Goal: Information Seeking & Learning: Learn about a topic

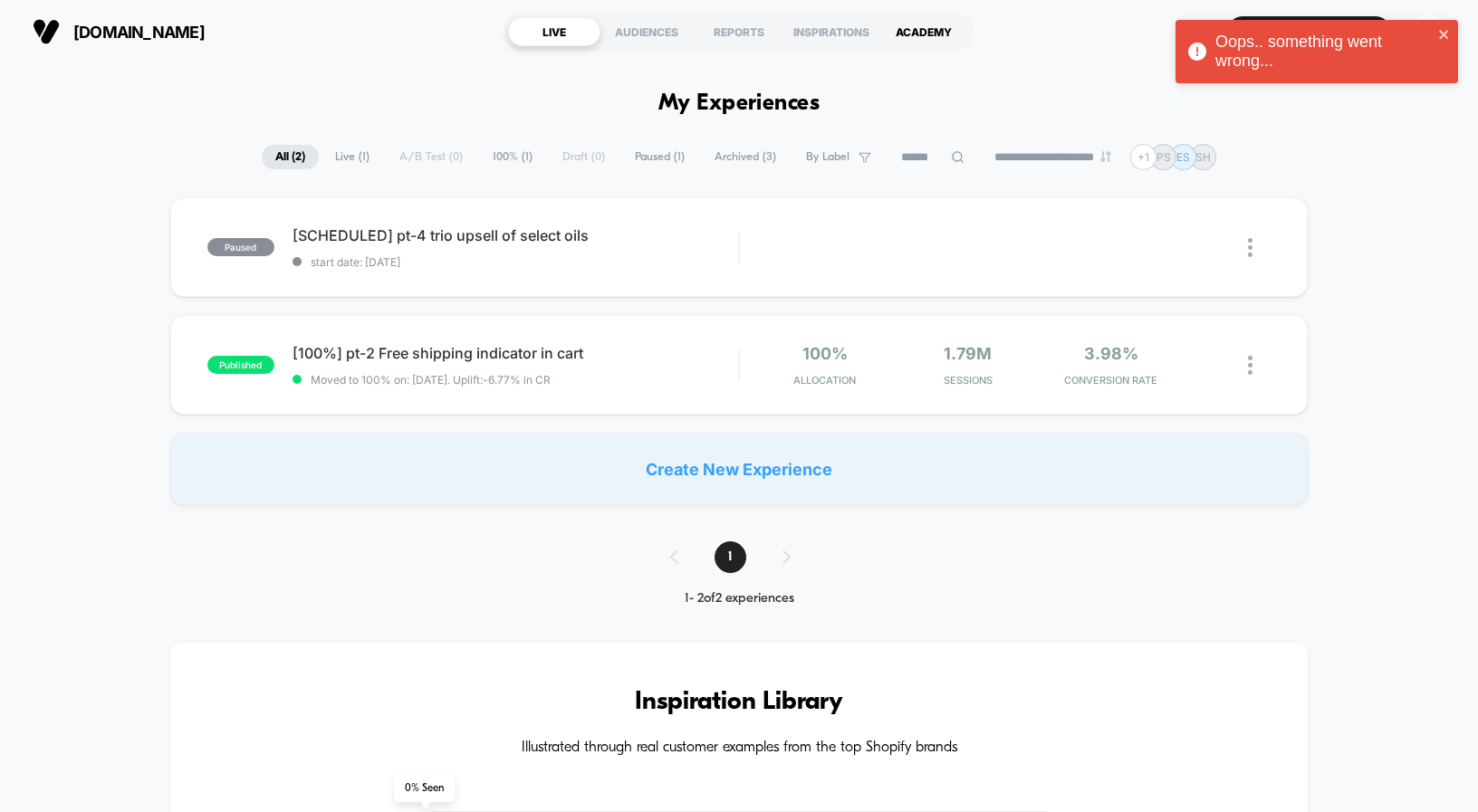
click at [916, 25] on div "ACADEMY" at bounding box center [924, 31] width 92 height 29
click at [1439, 32] on icon "close" at bounding box center [1445, 34] width 13 height 15
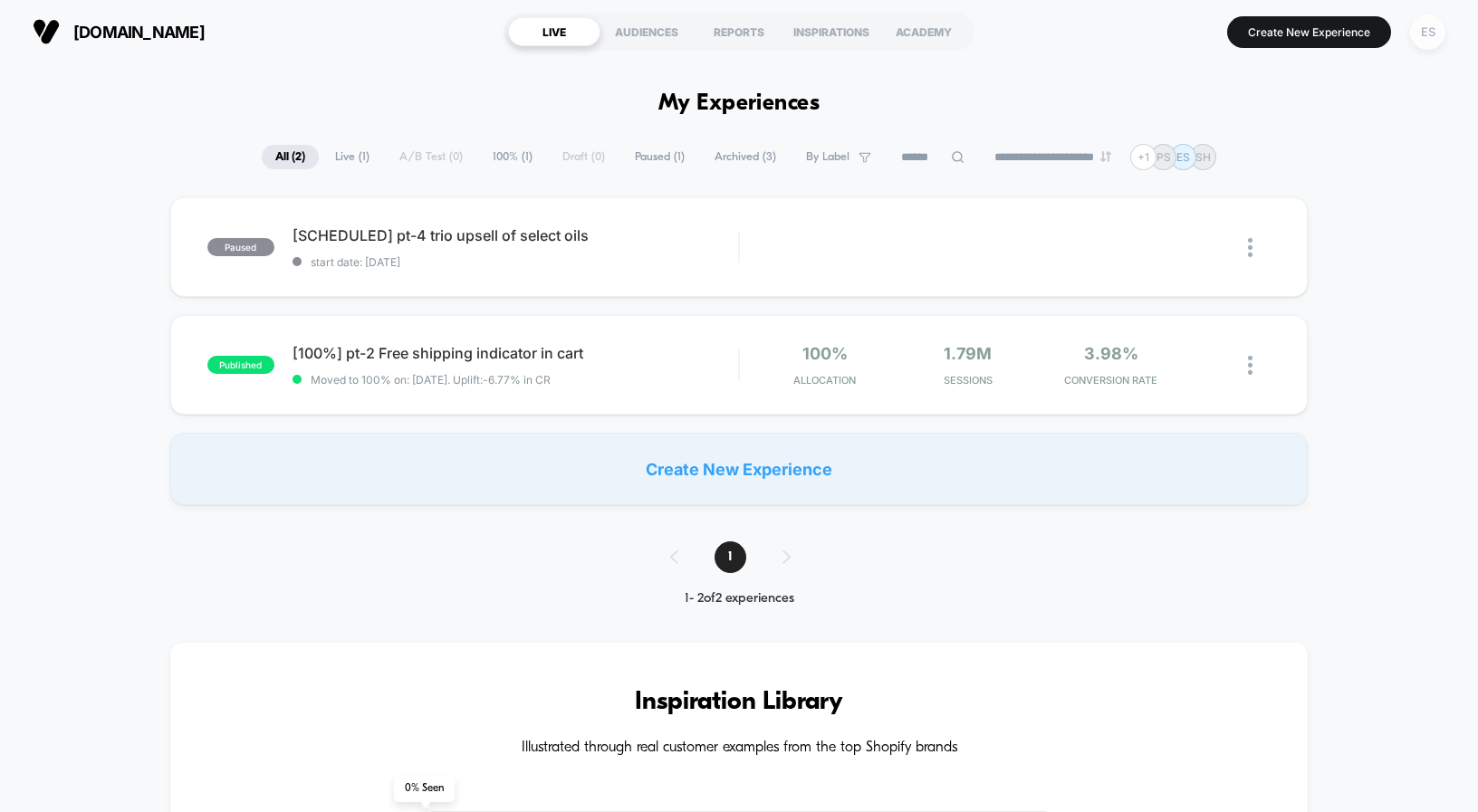
click at [1434, 39] on div "ES" at bounding box center [1427, 32] width 35 height 35
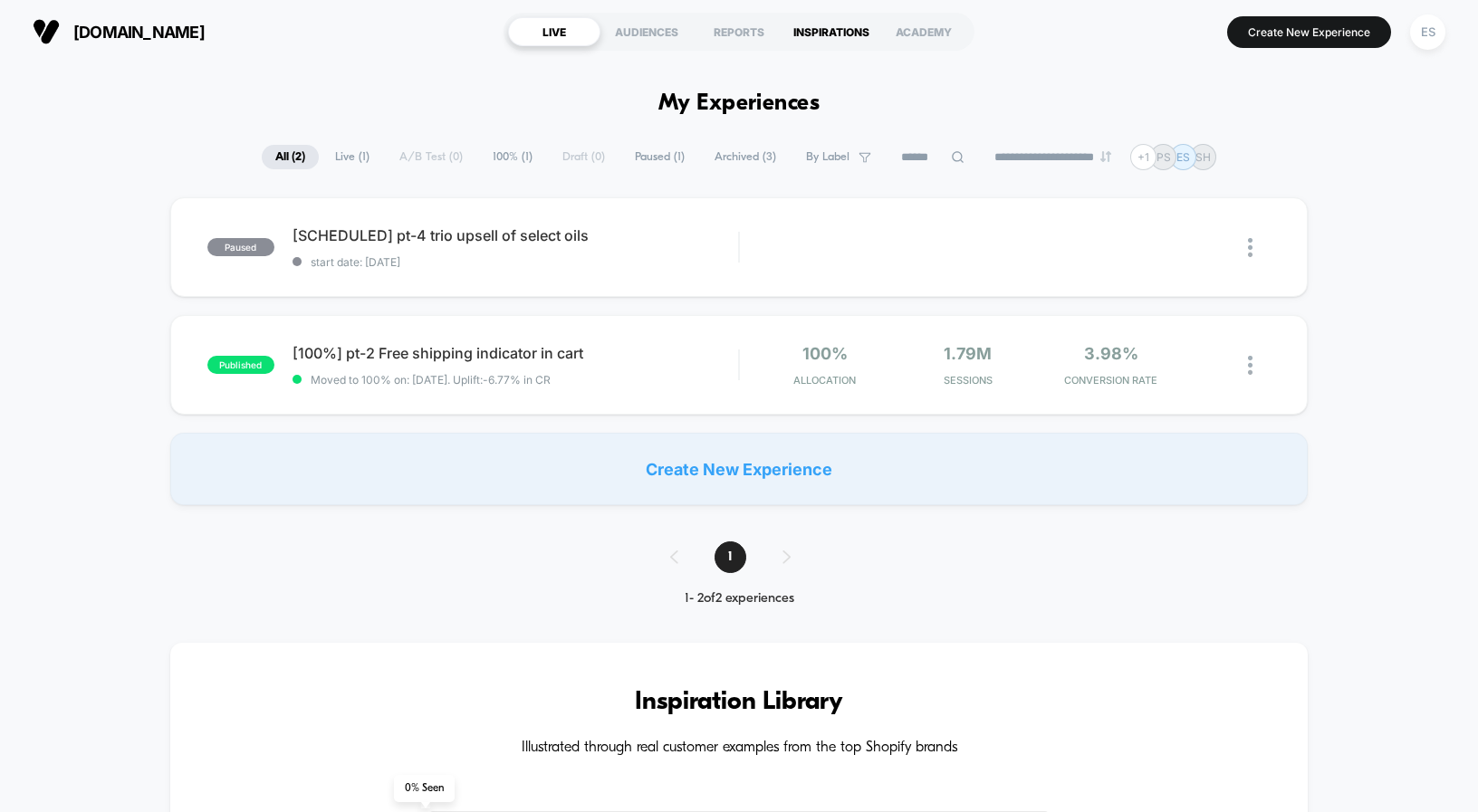
click at [827, 34] on div "INSPIRATIONS" at bounding box center [832, 31] width 92 height 29
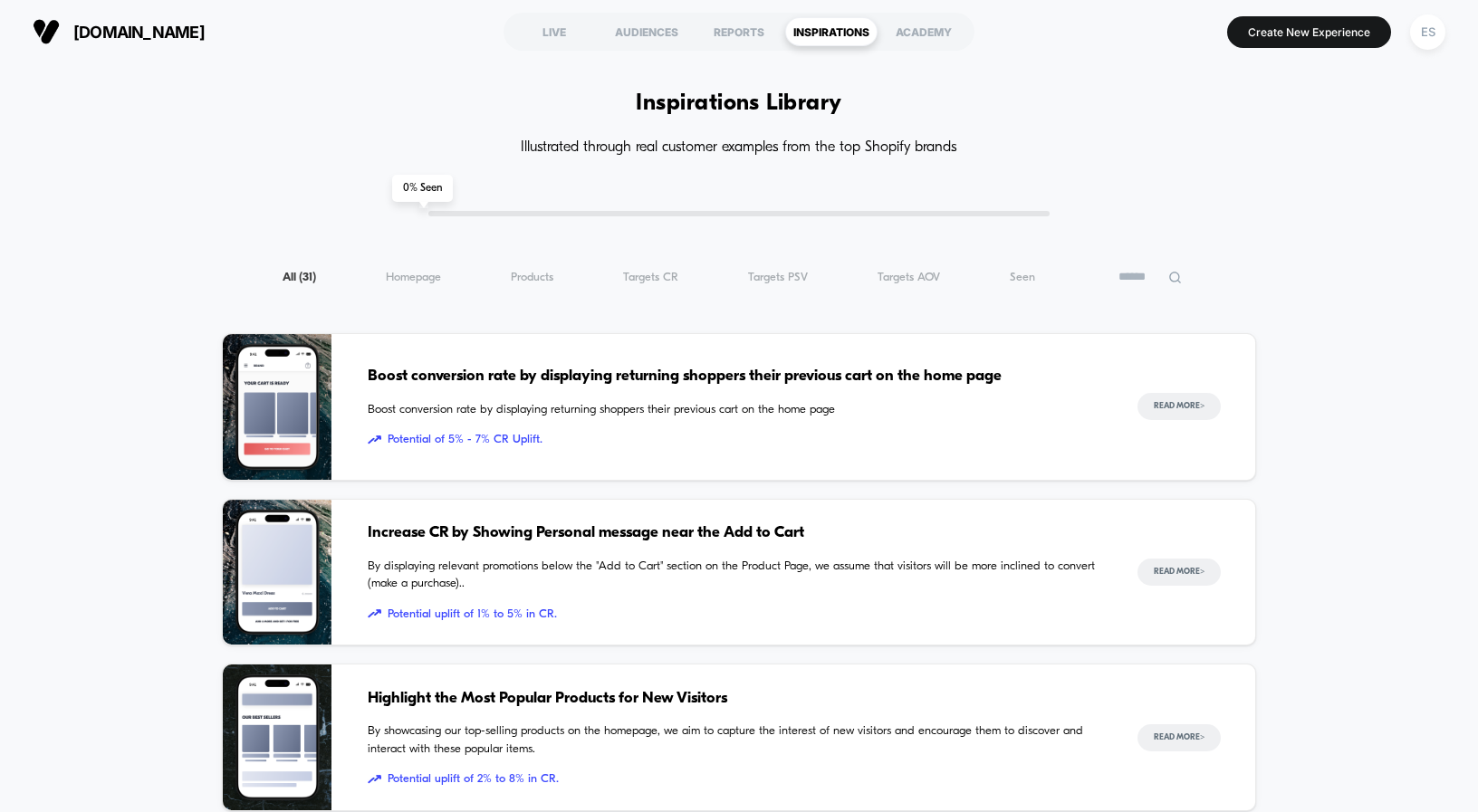
click at [1179, 276] on icon at bounding box center [1175, 277] width 14 height 14
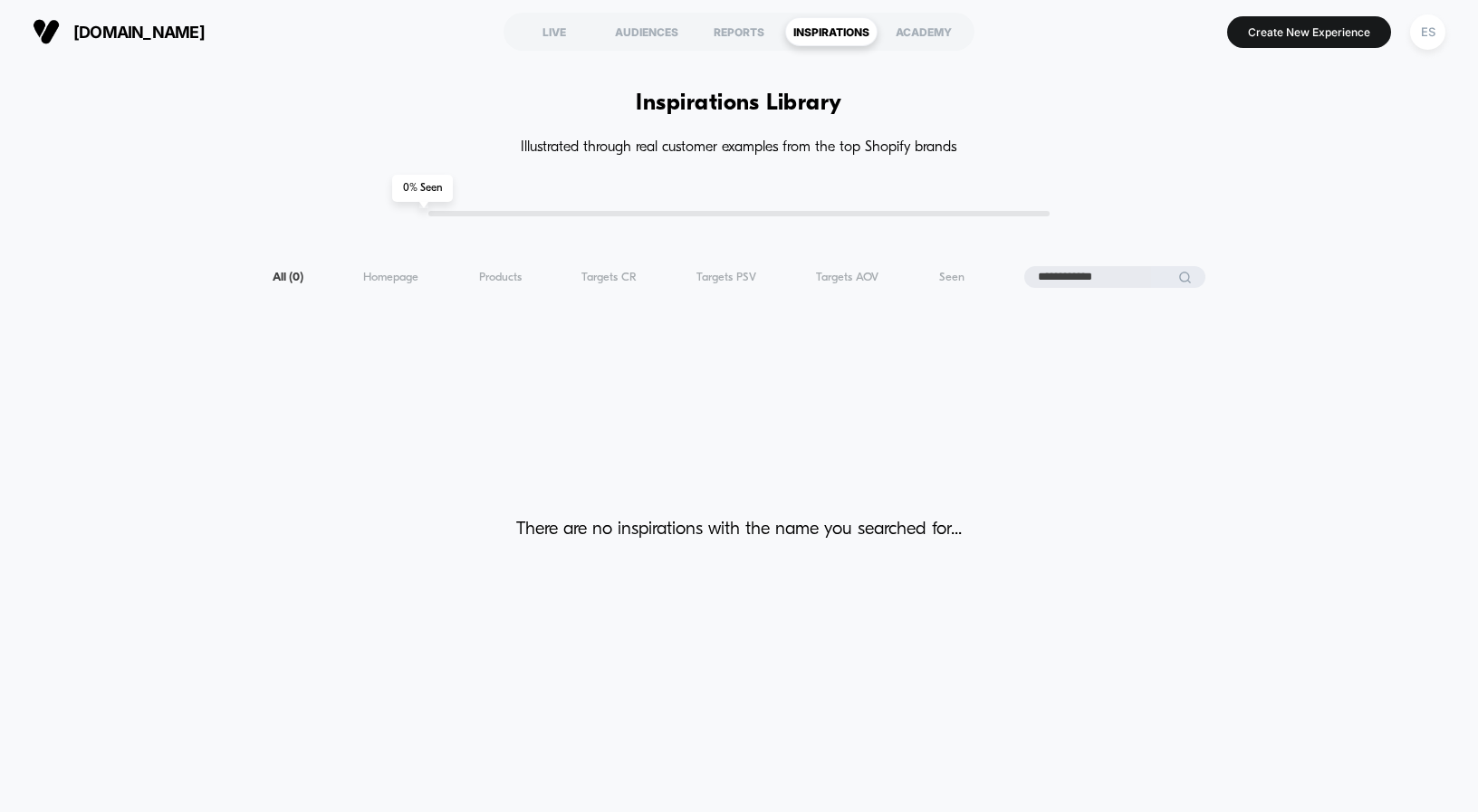
type input "**********"
type input "*****"
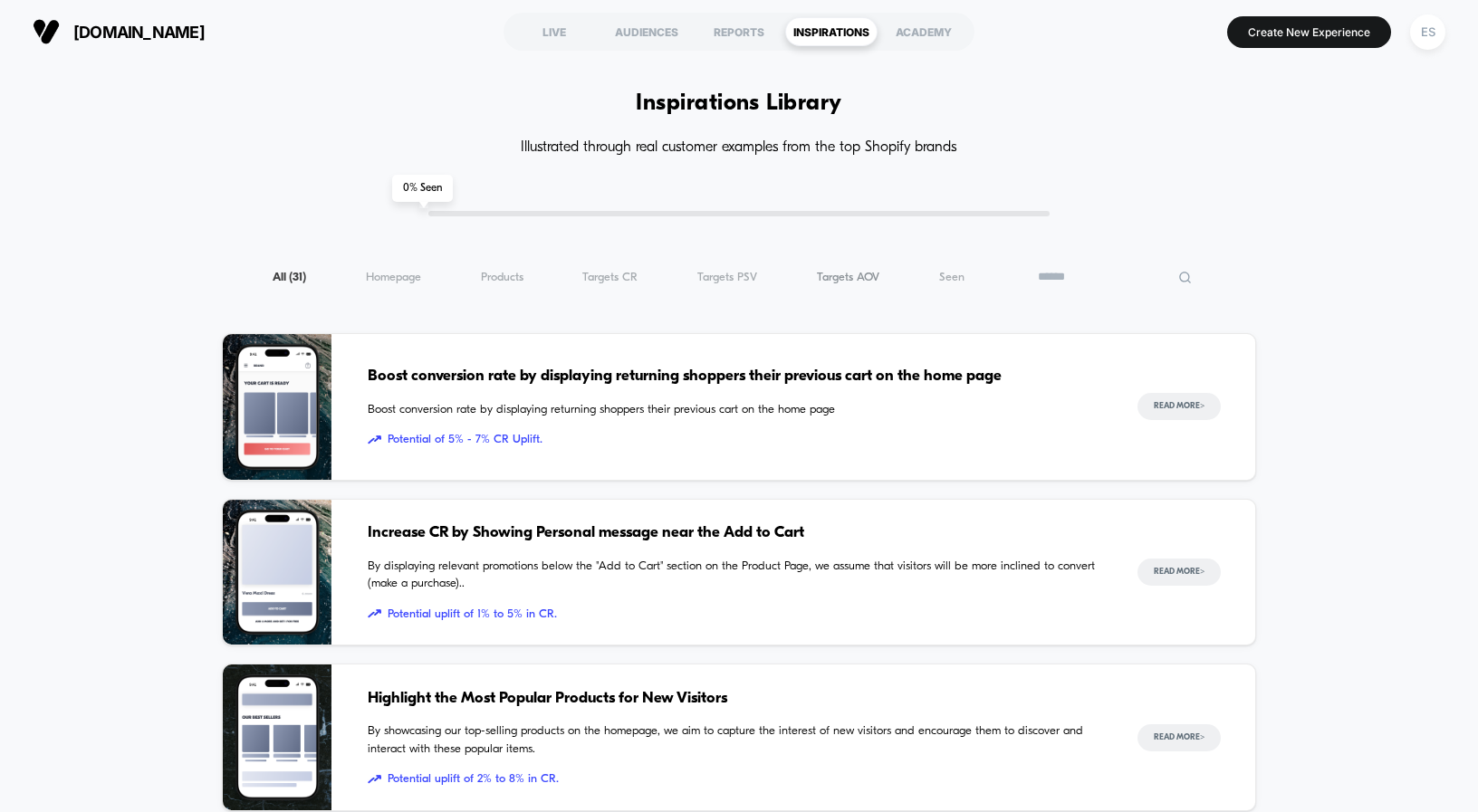
click at [844, 280] on span "Targets AOV ( 31 )" at bounding box center [848, 277] width 63 height 14
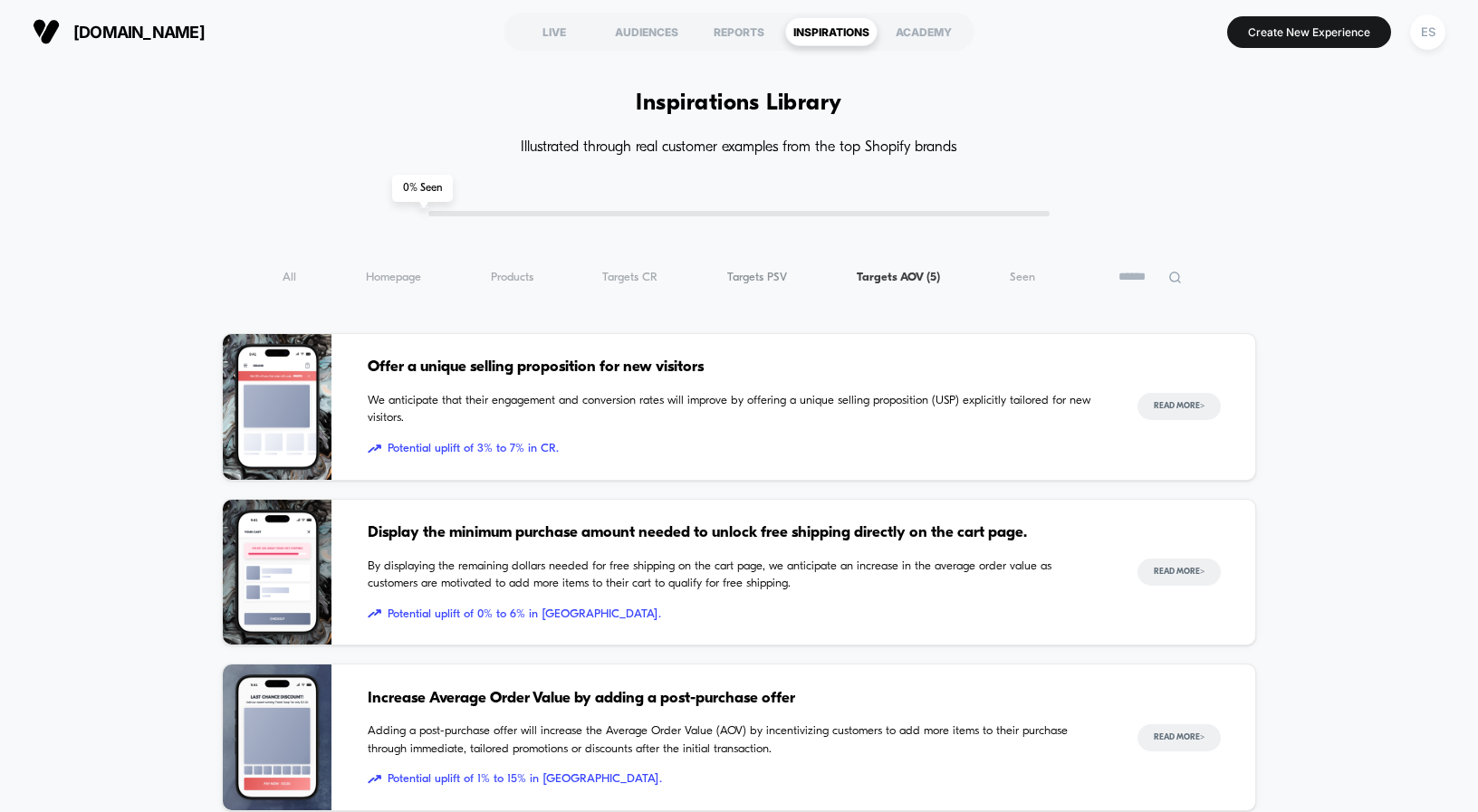
click at [744, 279] on span "Targets PSV ( 5 )" at bounding box center [757, 277] width 60 height 14
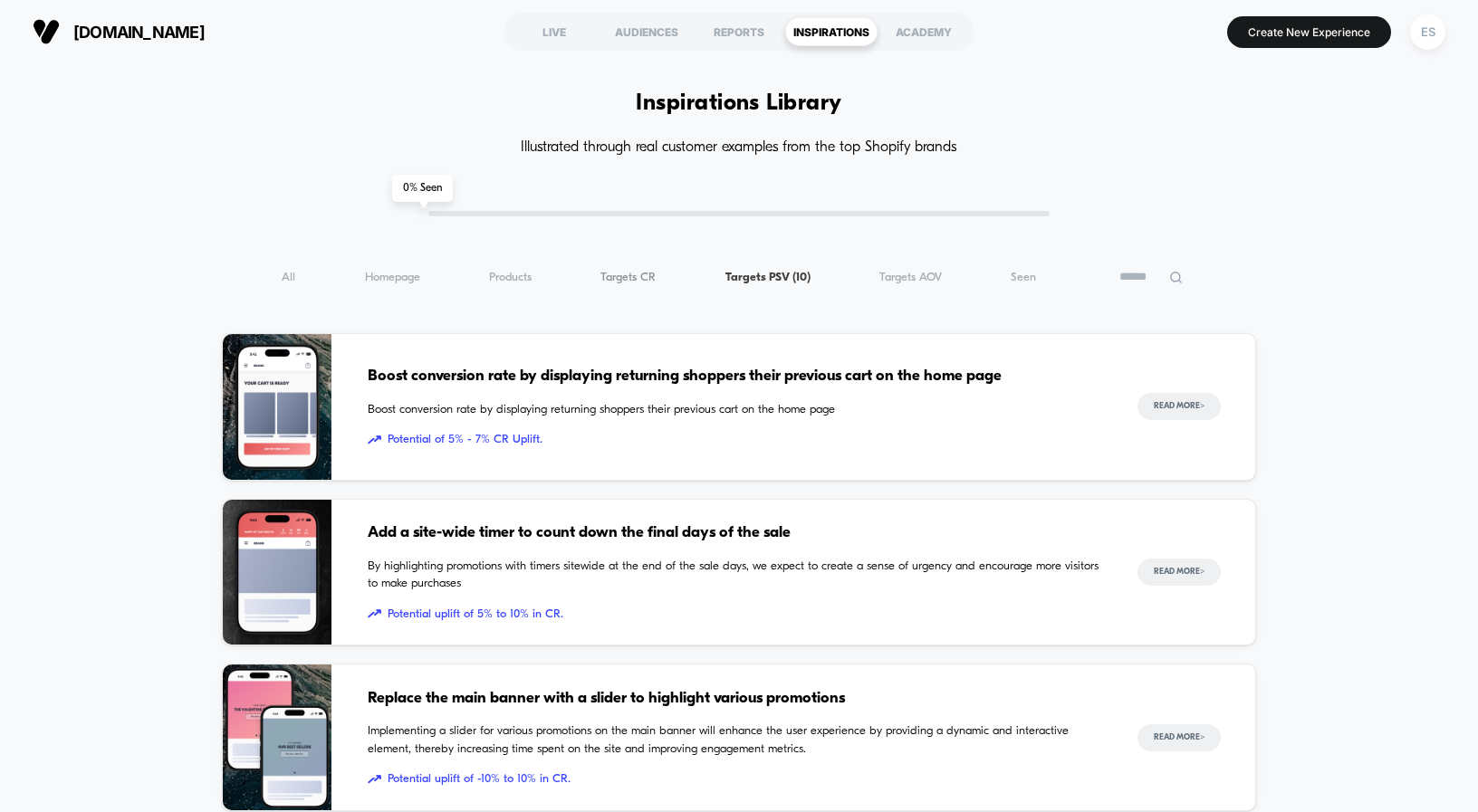
click at [644, 277] on span "Targets CR ( 10 )" at bounding box center [628, 277] width 55 height 14
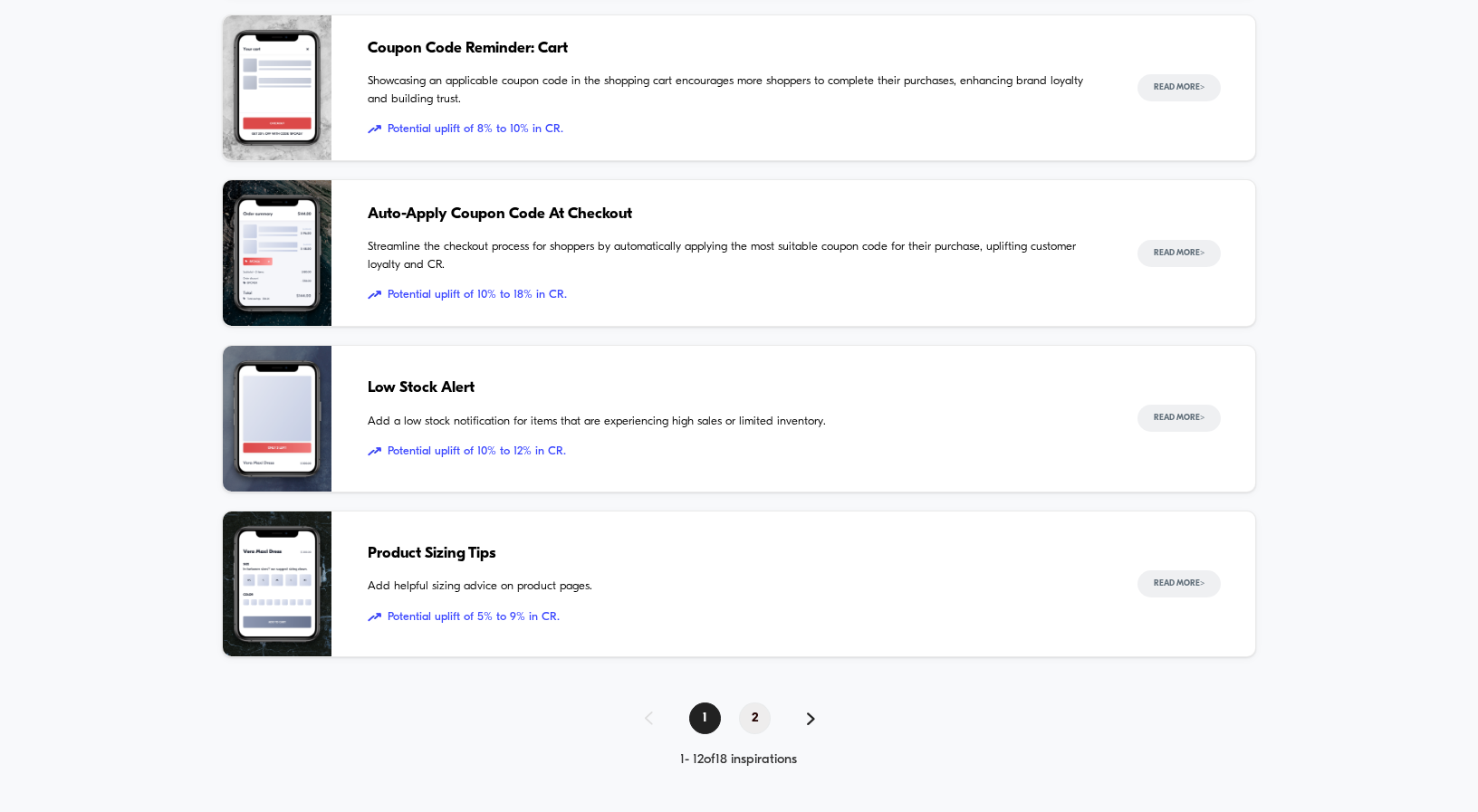
click at [754, 718] on span "2" at bounding box center [754, 718] width 31 height 31
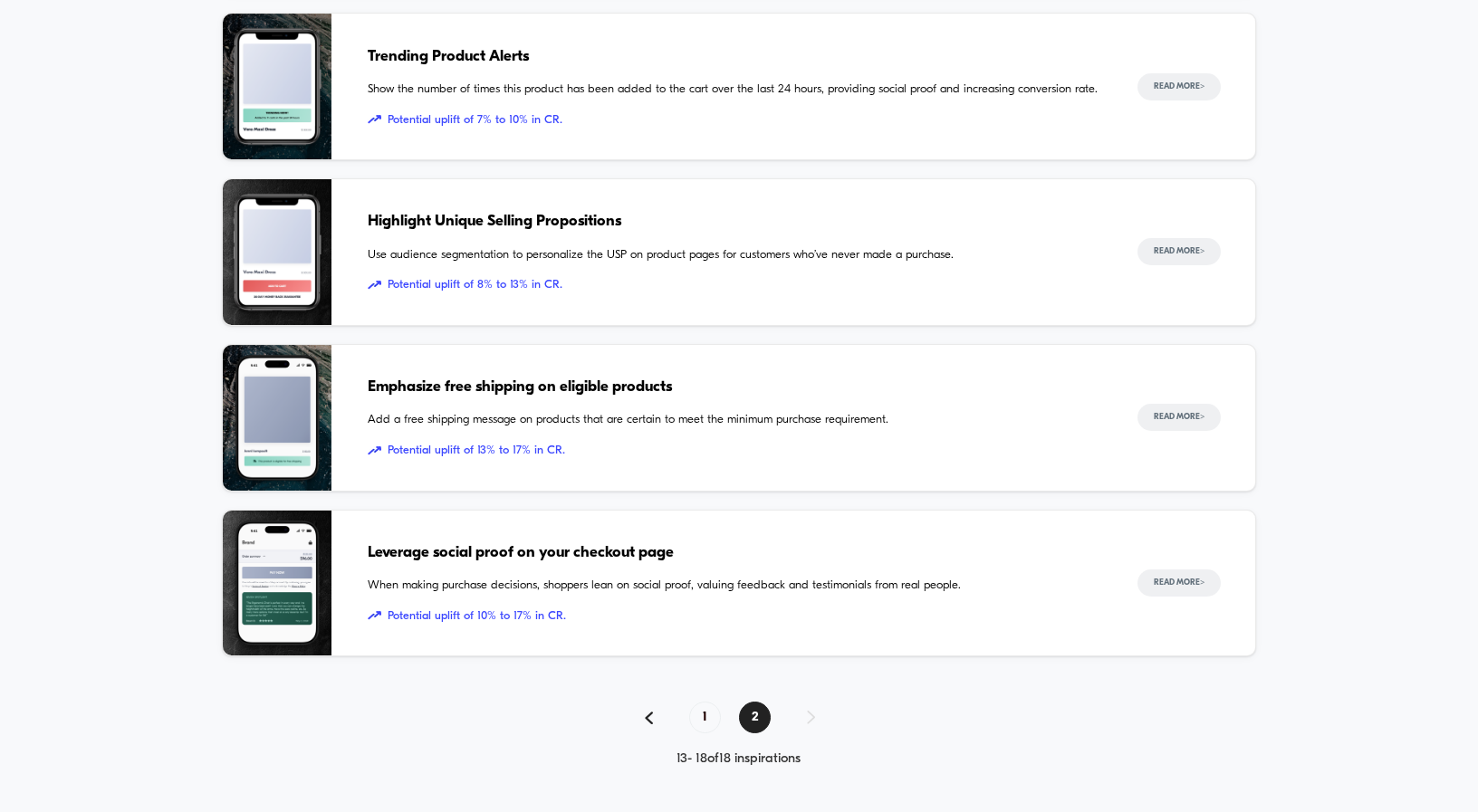
scroll to position [646, 0]
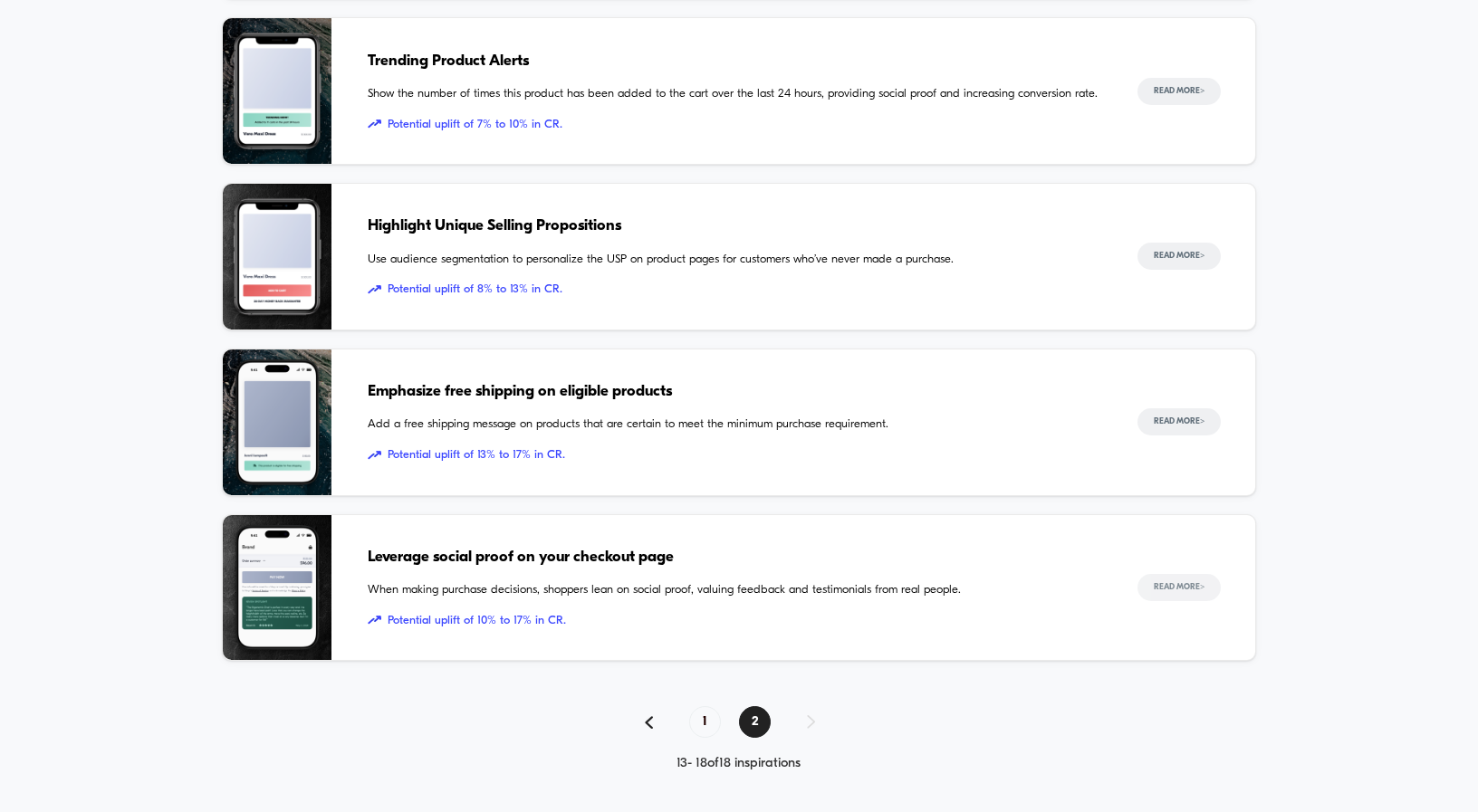
click at [1175, 596] on button "Read More >" at bounding box center [1179, 587] width 83 height 27
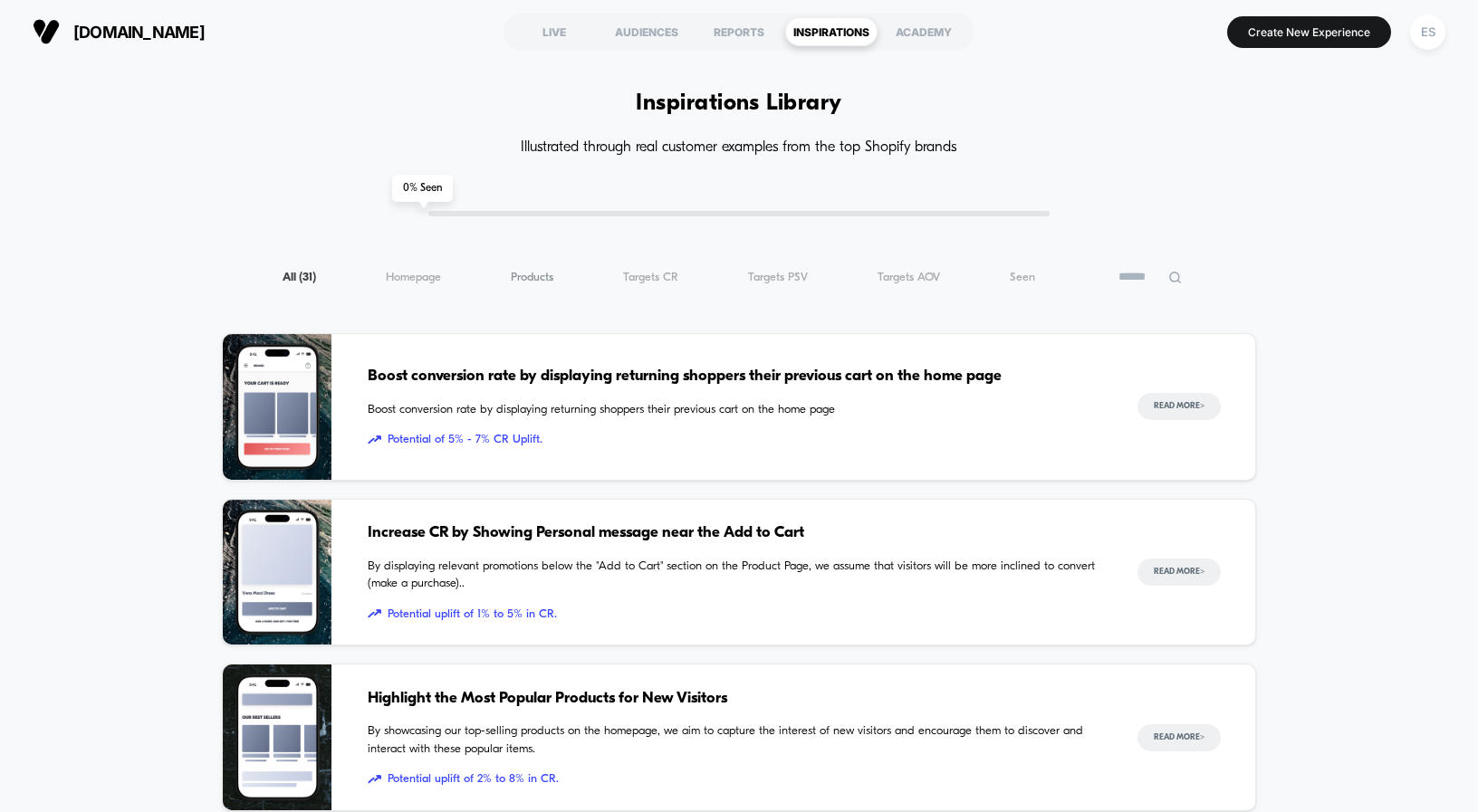
click at [545, 279] on span "Products ( 31 )" at bounding box center [532, 277] width 42 height 14
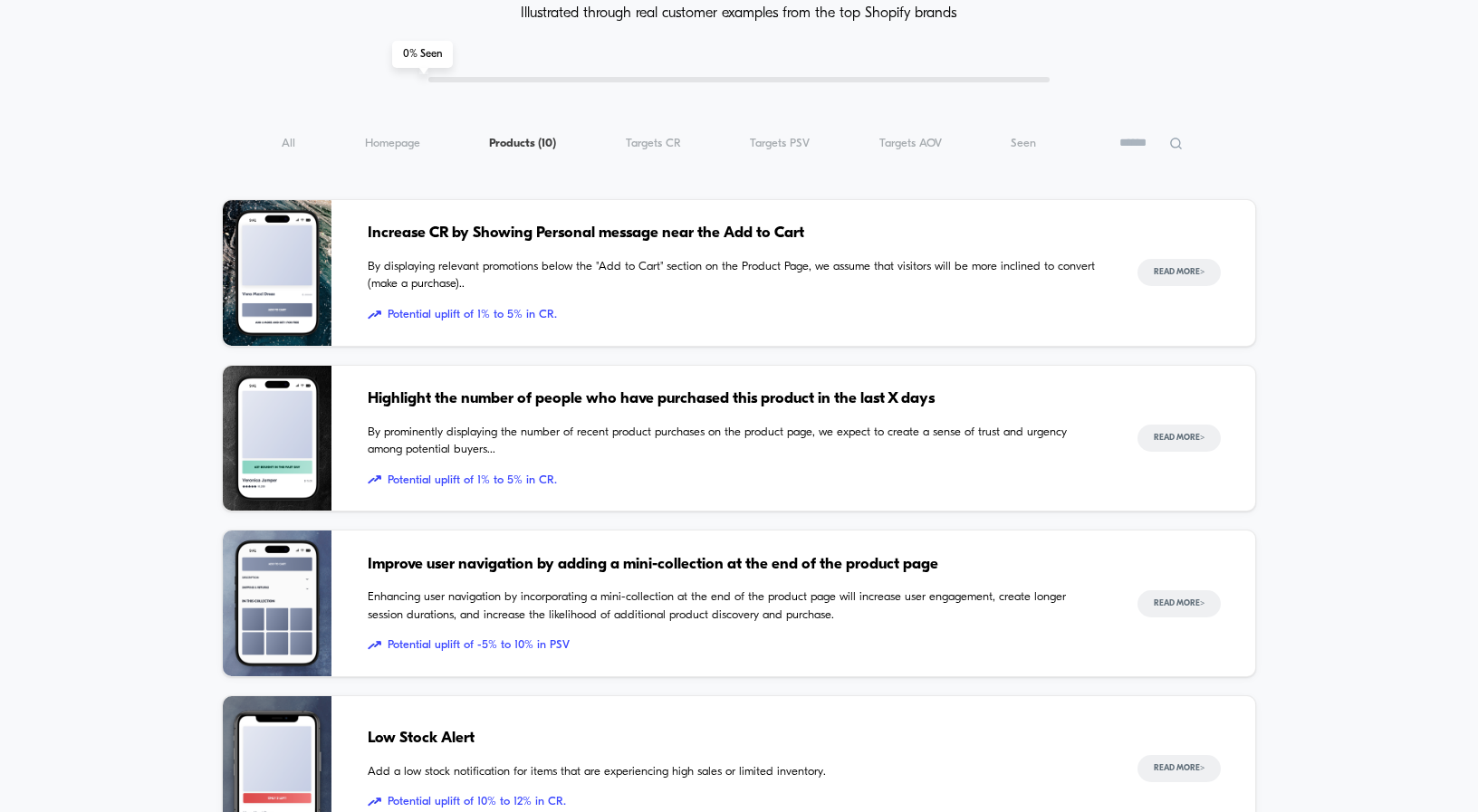
scroll to position [135, 0]
click at [393, 149] on div "All ( 10 ) Homepage ( 10 ) Products ( 10 ) Targets CR ( 10 ) Targets PSV ( 10 )…" at bounding box center [739, 142] width 1035 height 22
click at [394, 135] on span "Homepage ( 10 )" at bounding box center [393, 142] width 55 height 14
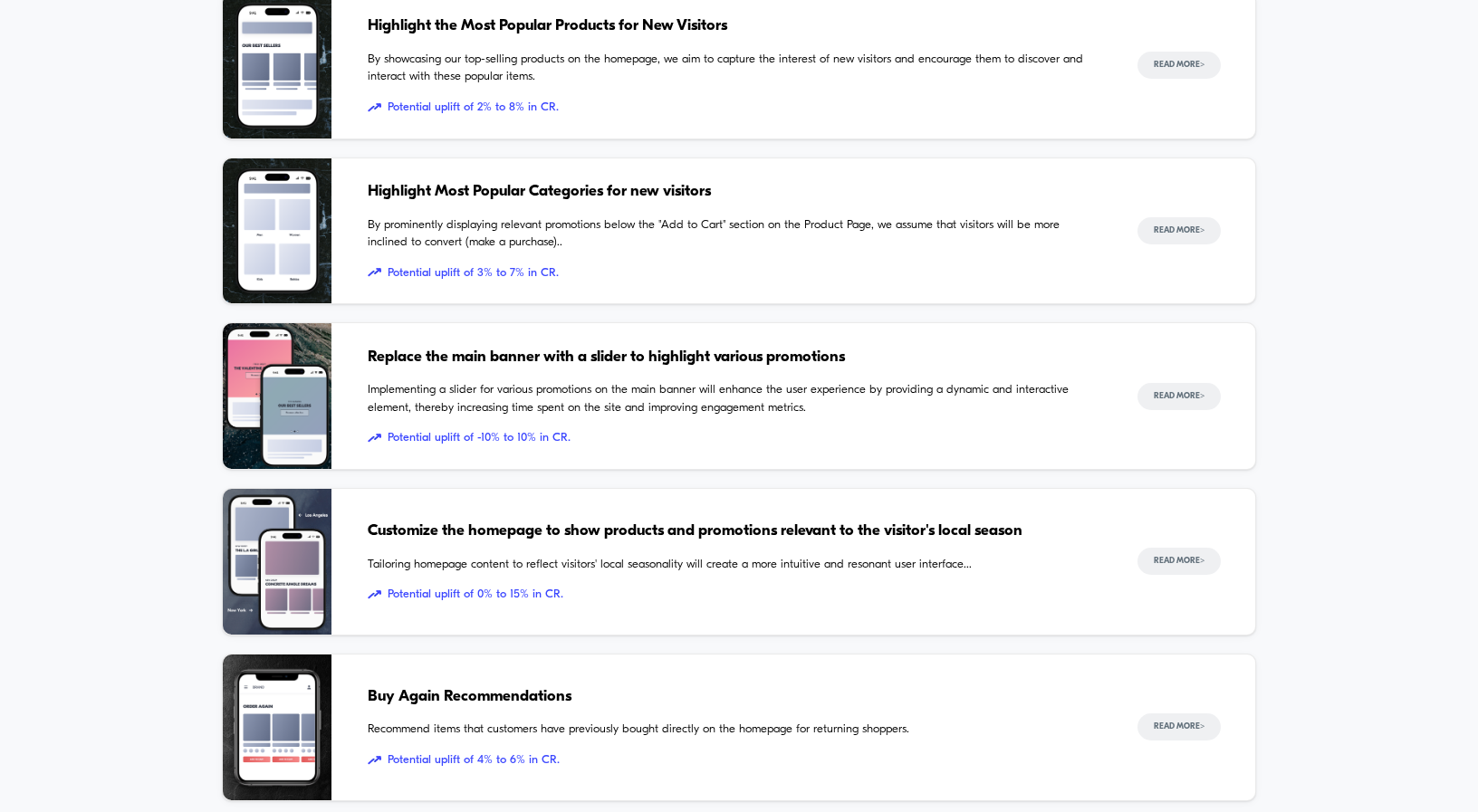
scroll to position [0, 0]
